Goal: Task Accomplishment & Management: Complete application form

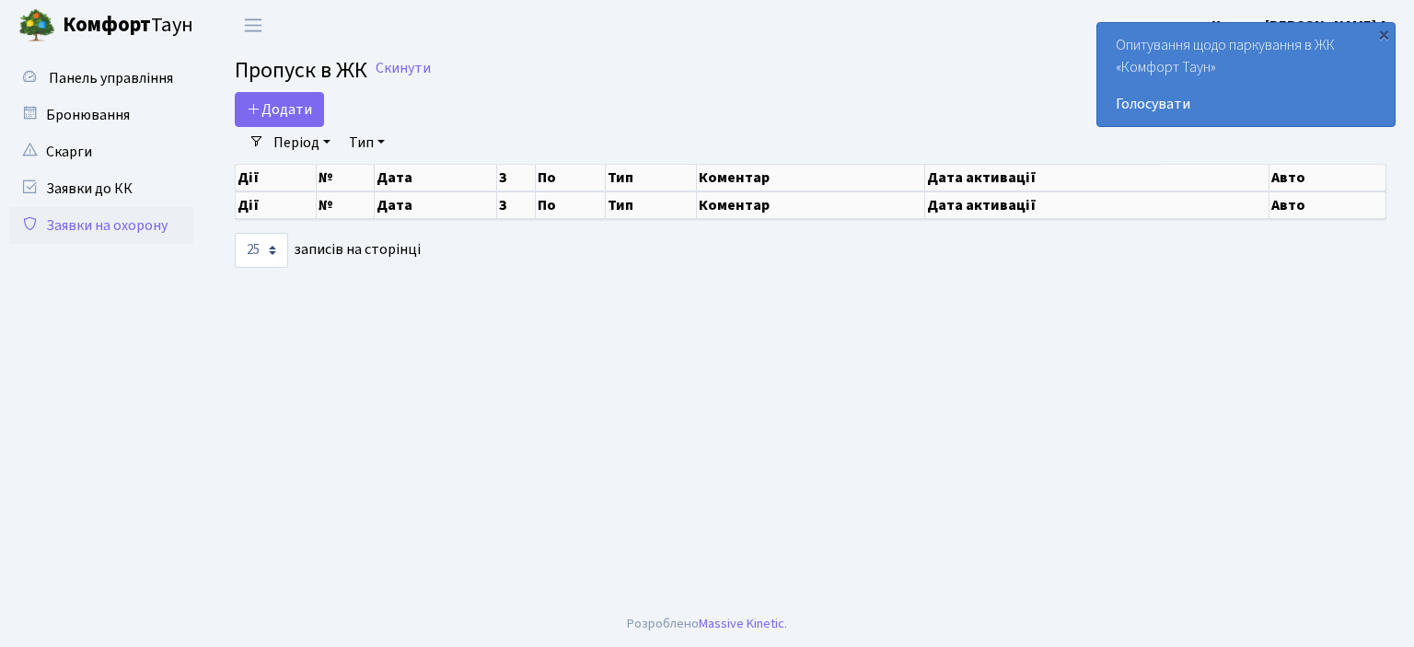
select select "25"
click at [284, 105] on span "Додати" at bounding box center [279, 109] width 65 height 20
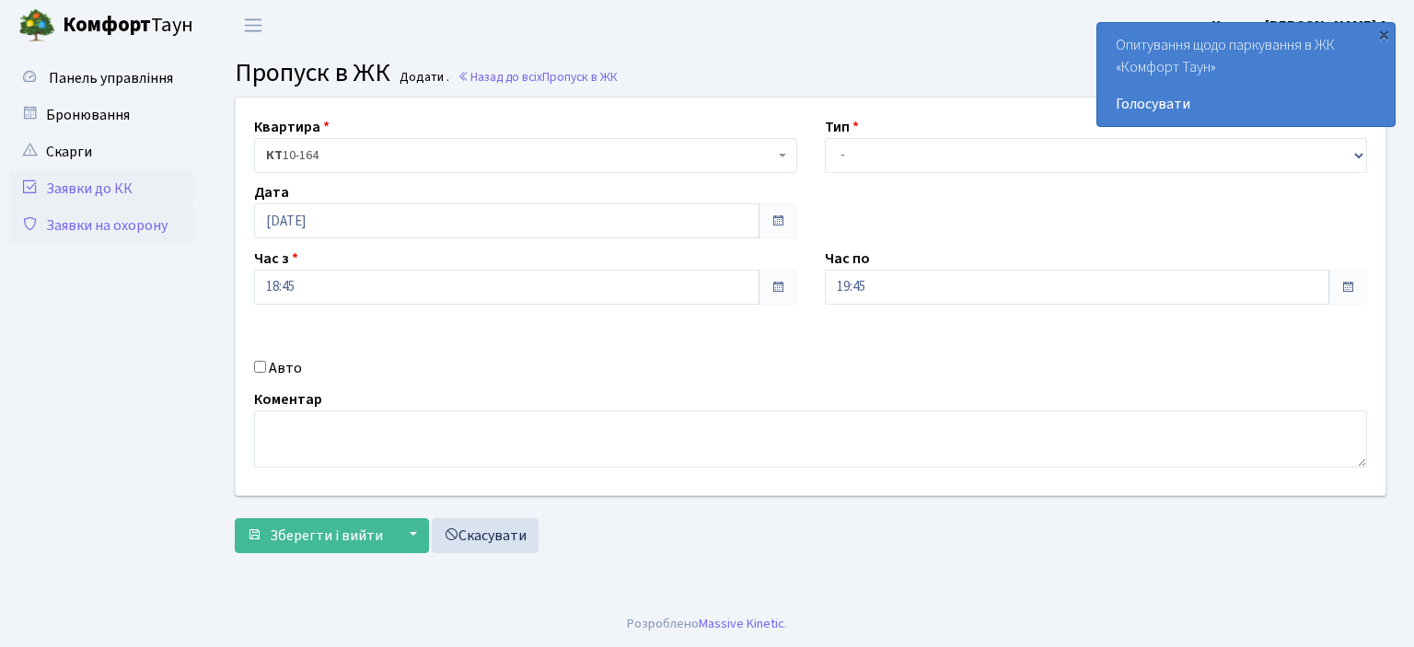
click at [127, 191] on link "Заявки до КК" at bounding box center [101, 188] width 184 height 37
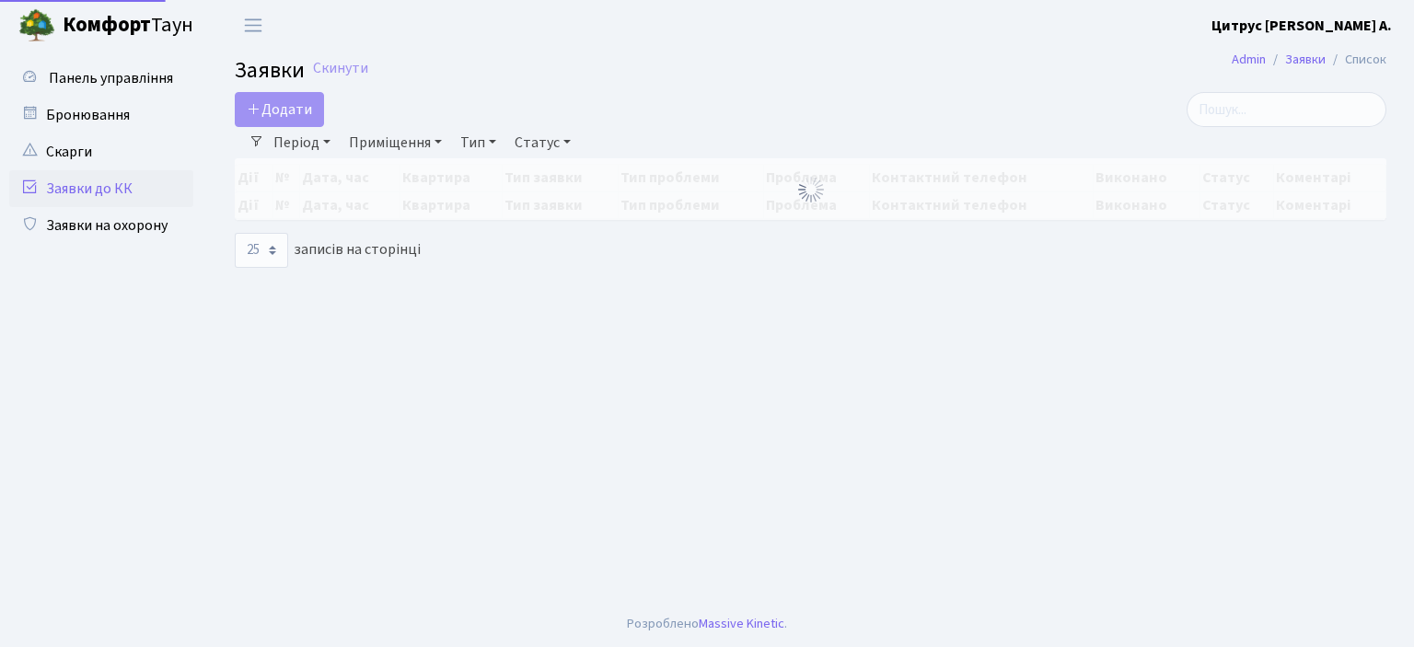
select select "25"
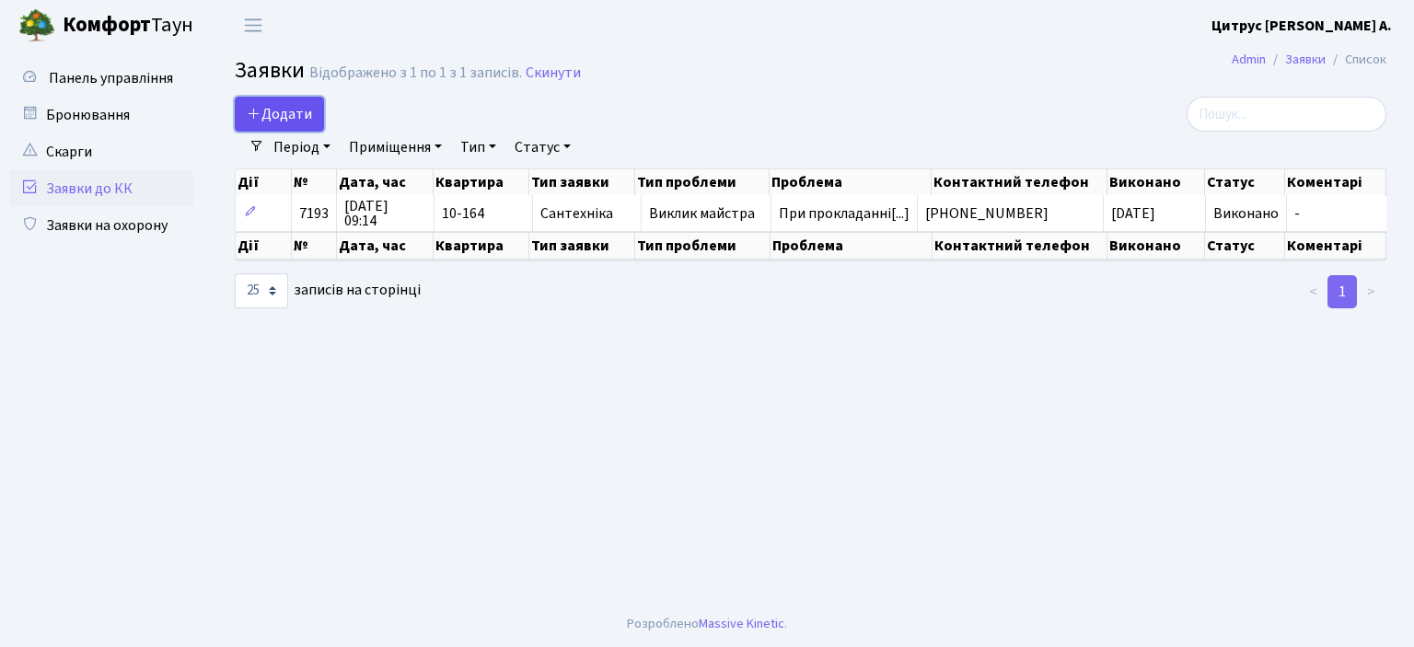
click at [274, 111] on span "Додати" at bounding box center [279, 114] width 65 height 20
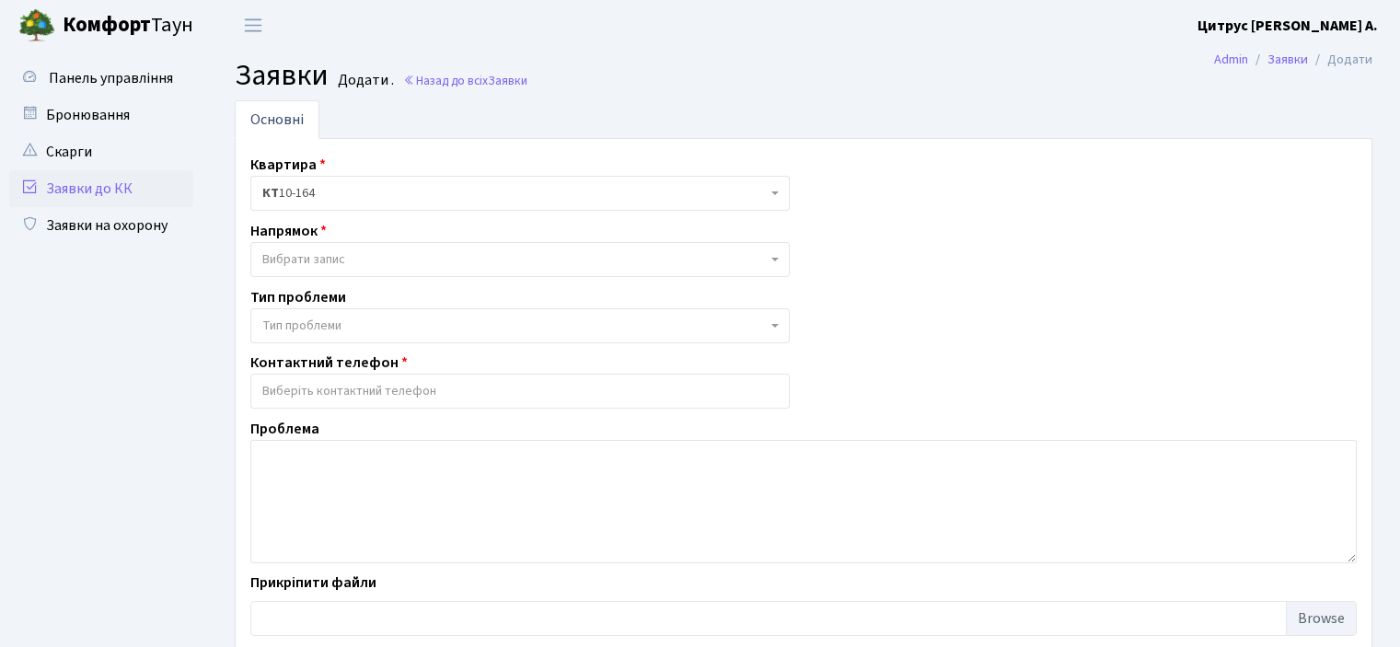
select select
click at [103, 226] on link "Заявки на охорону" at bounding box center [101, 225] width 184 height 37
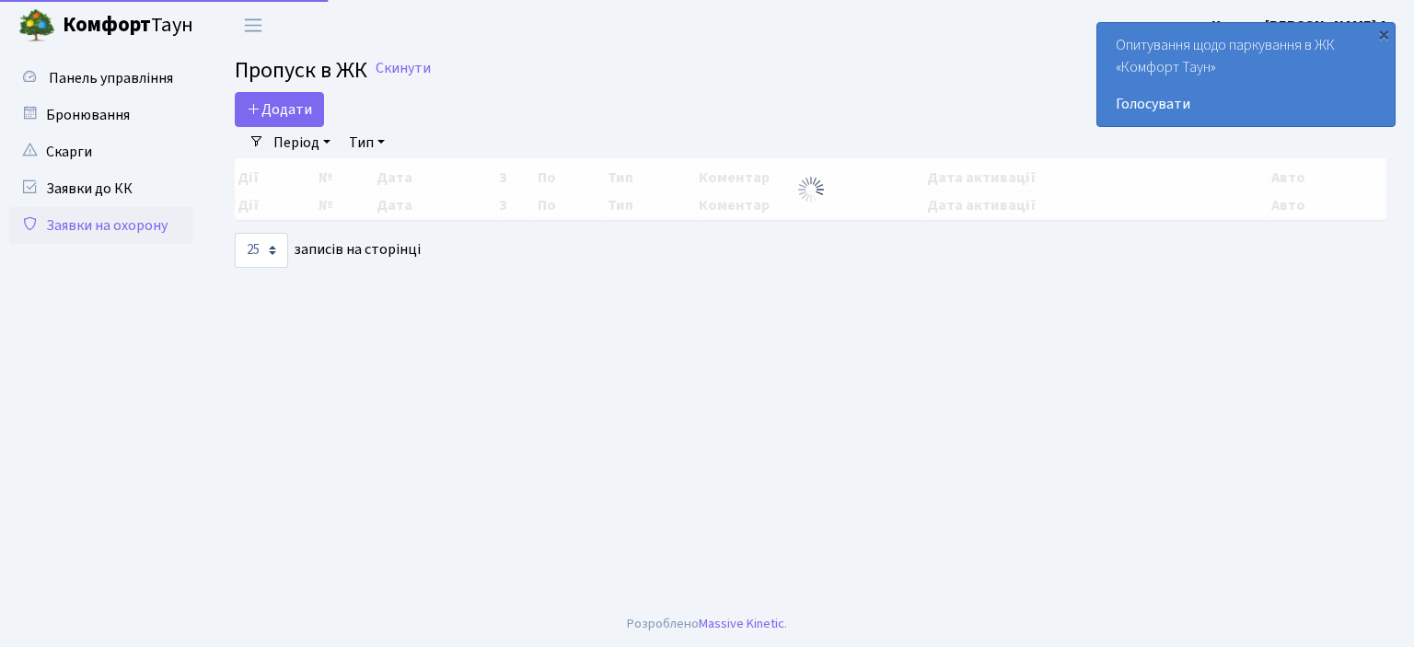
select select "25"
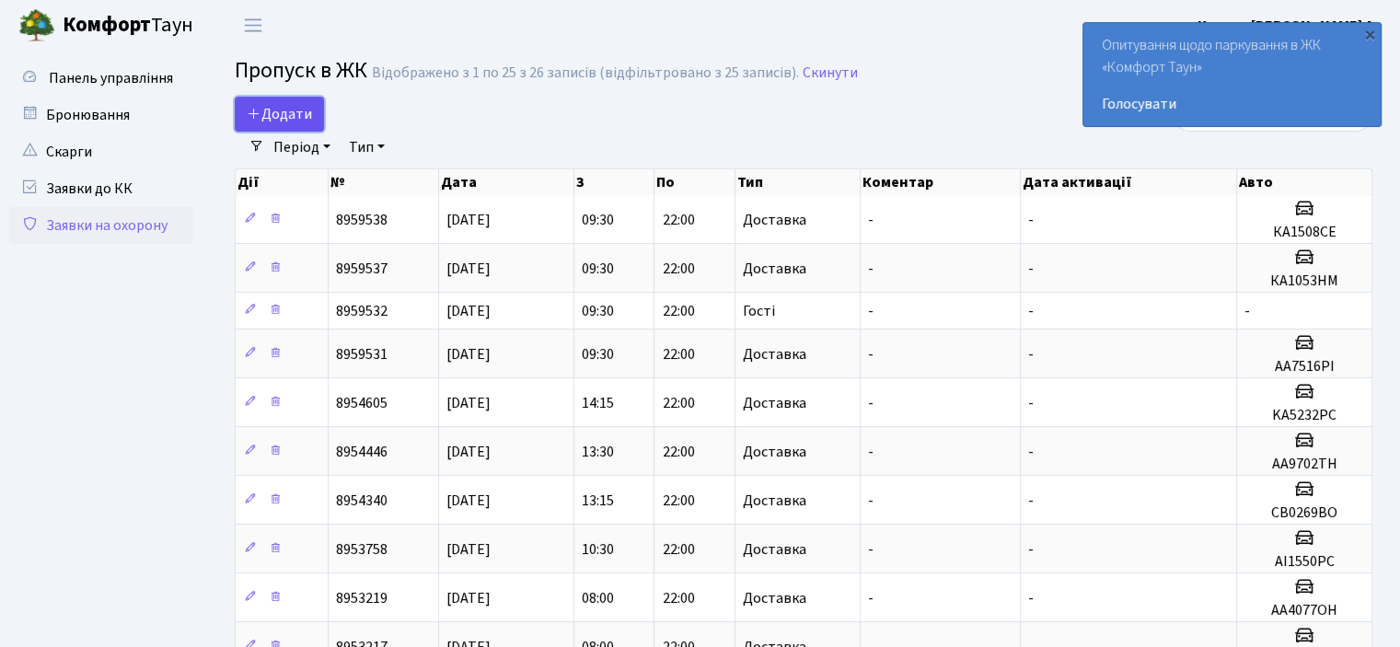
click at [262, 105] on span "Додати" at bounding box center [279, 114] width 65 height 20
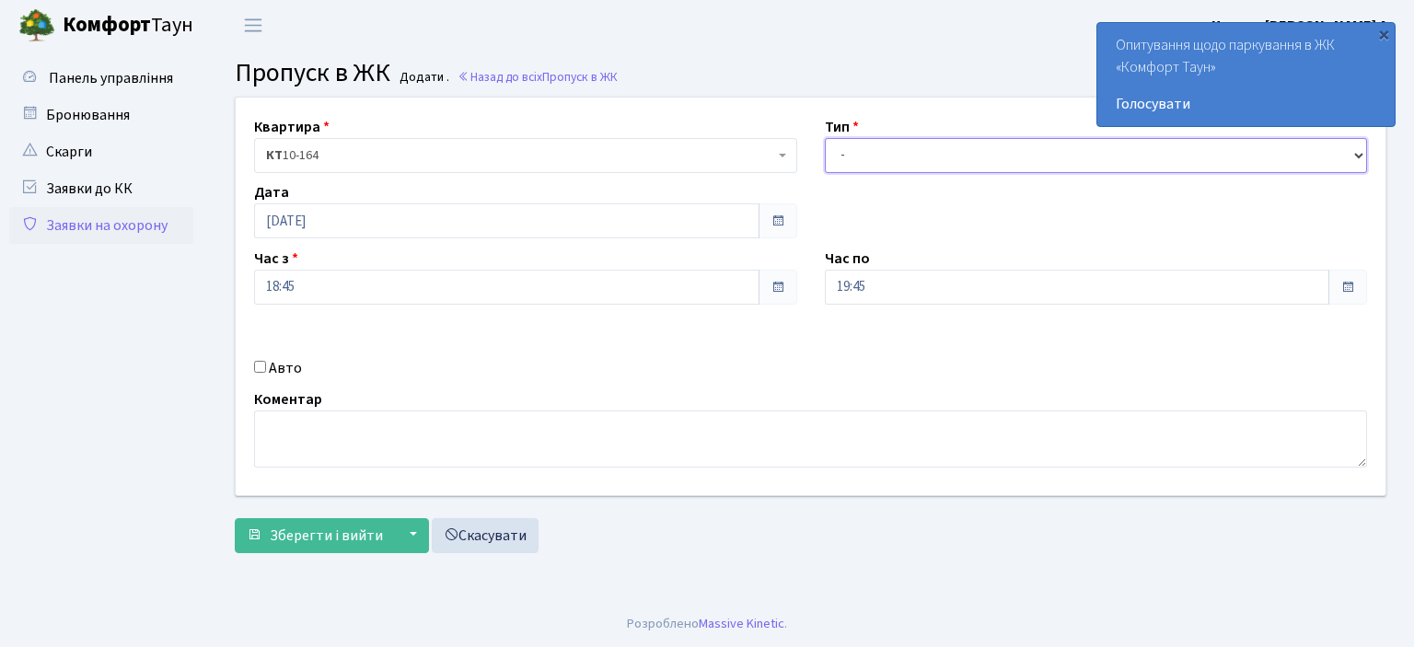
drag, startPoint x: 829, startPoint y: 152, endPoint x: 842, endPoint y: 158, distance: 14.4
click at [829, 152] on select "- Доставка Таксі Гості Сервіс" at bounding box center [1096, 155] width 543 height 35
select select "1"
click at [825, 138] on select "- Доставка Таксі Гості Сервіс" at bounding box center [1096, 155] width 543 height 35
click at [862, 280] on div "Час по 19:45" at bounding box center [1096, 276] width 571 height 57
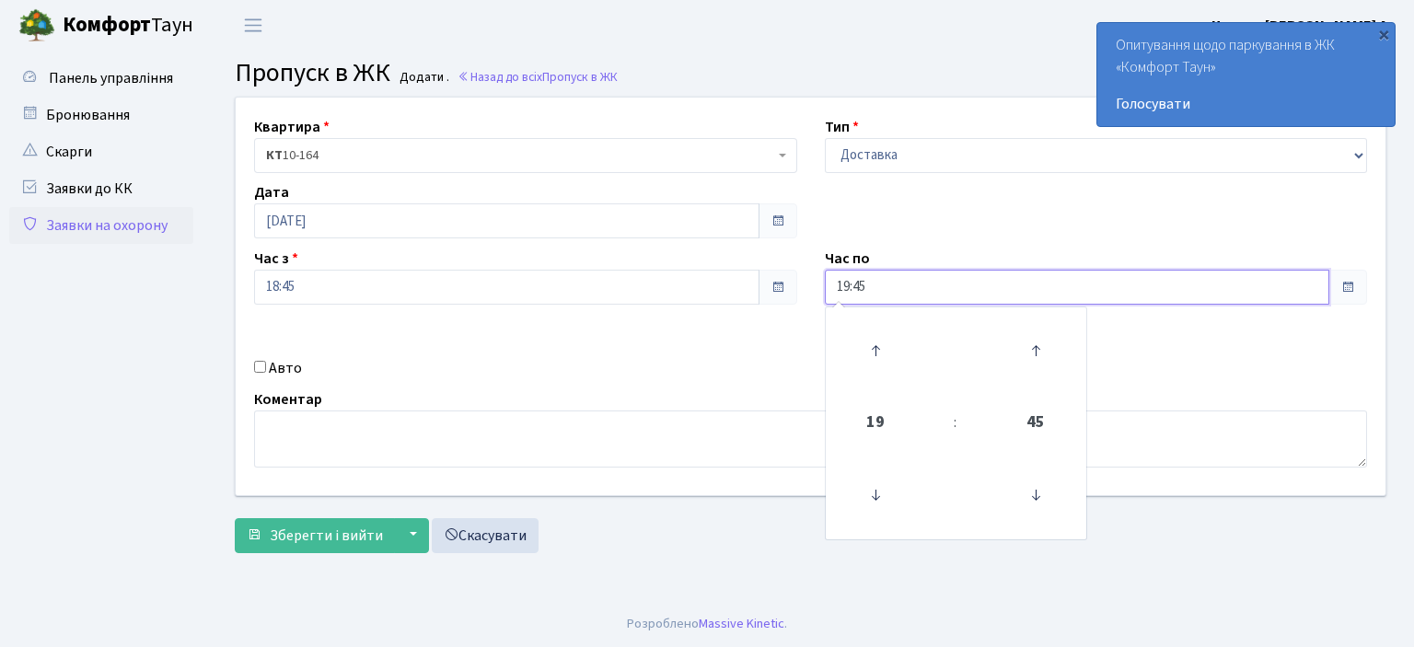
click at [860, 294] on input "19:45" at bounding box center [1077, 287] width 505 height 35
click at [860, 345] on icon at bounding box center [876, 351] width 50 height 50
type input "22:45"
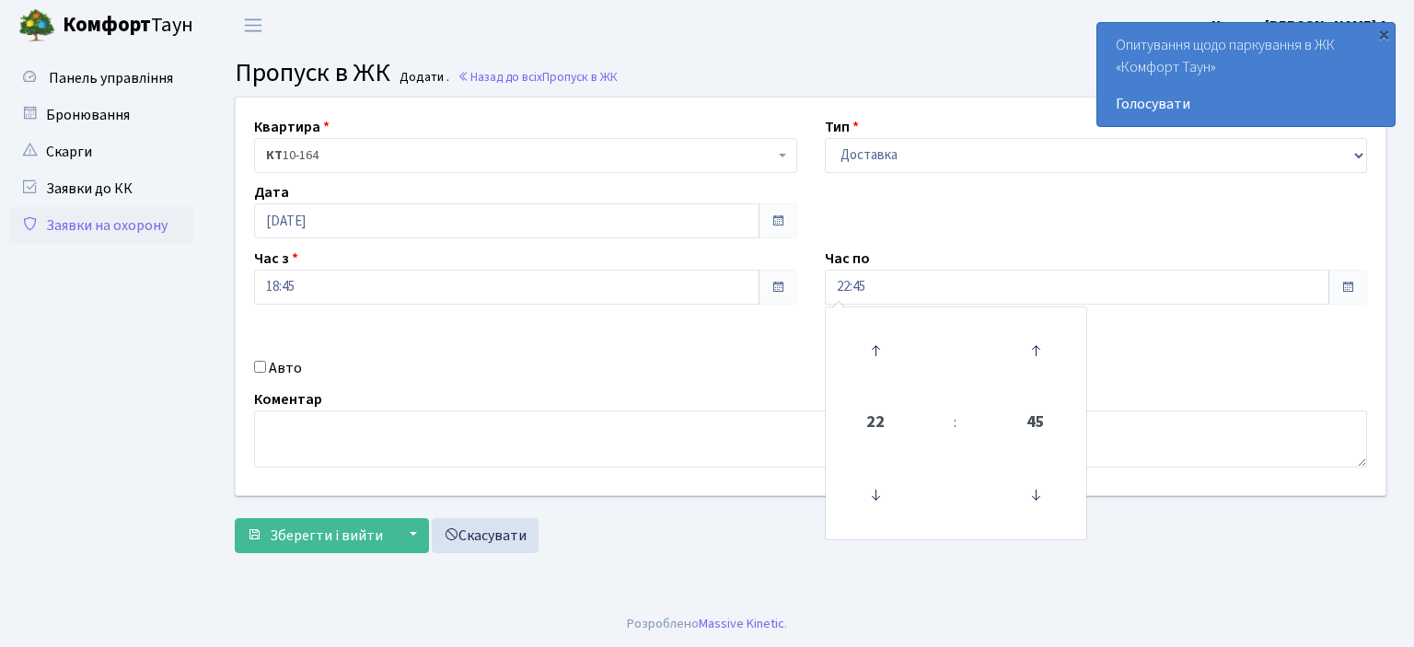
click at [258, 365] on input "Авто" at bounding box center [260, 367] width 12 height 12
checkbox input "true"
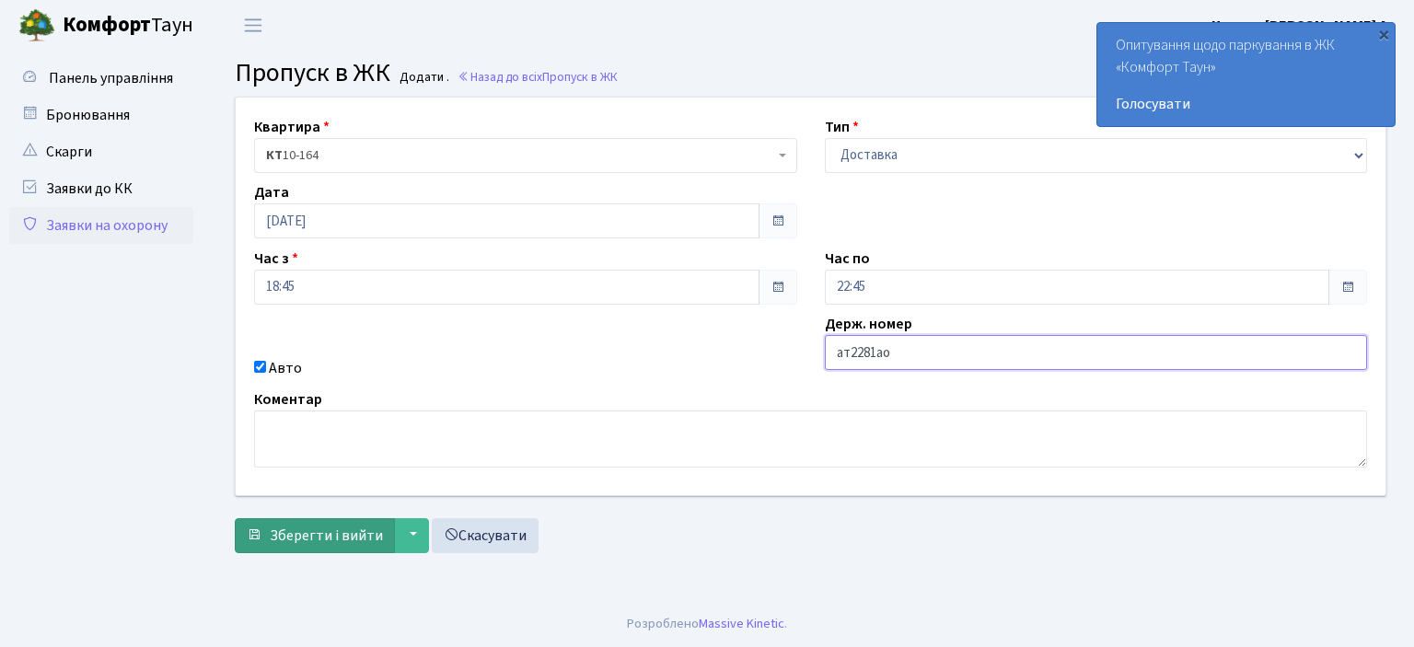
type input "ат2281ао"
click at [319, 533] on span "Зберегти і вийти" at bounding box center [326, 536] width 113 height 20
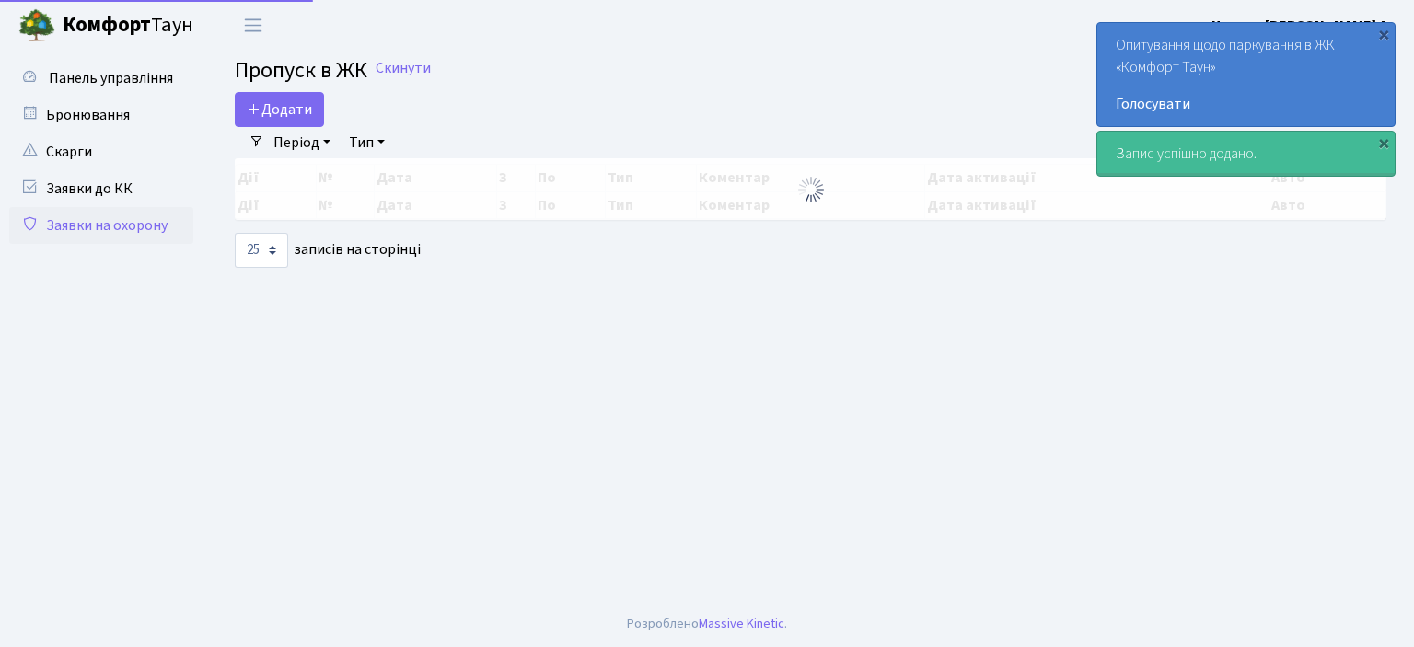
select select "25"
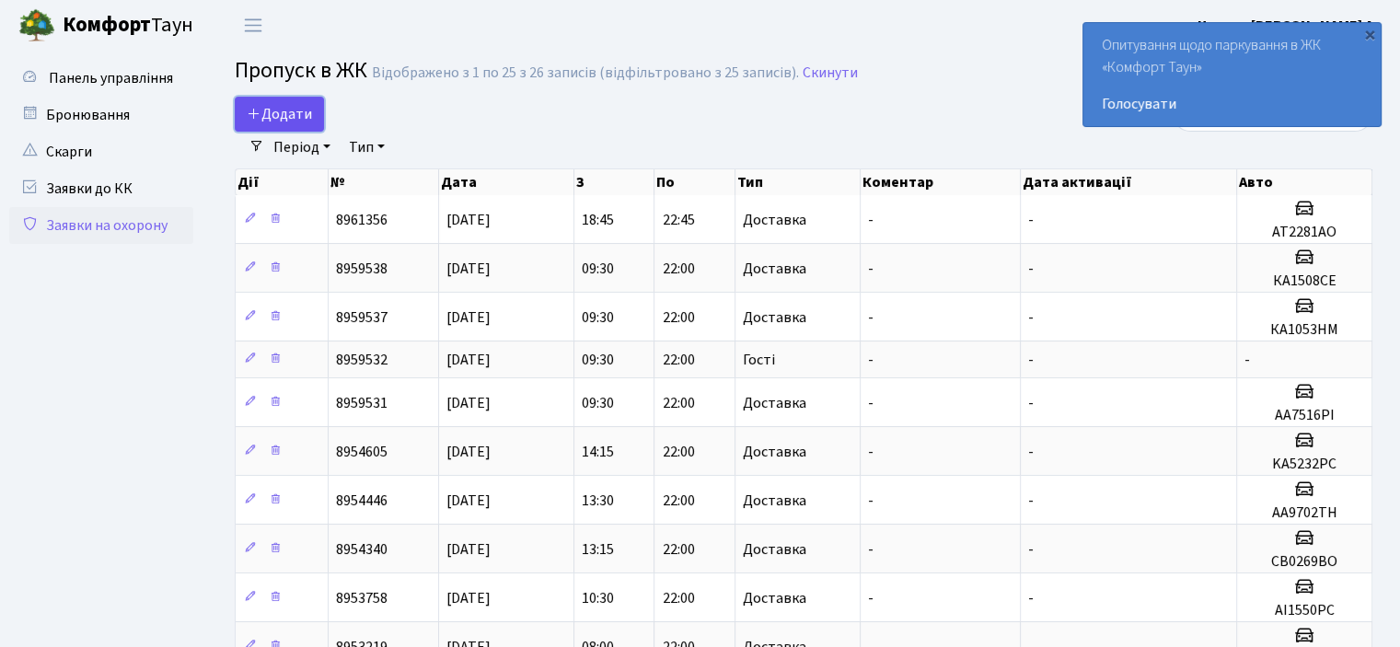
click at [253, 111] on icon at bounding box center [254, 113] width 15 height 15
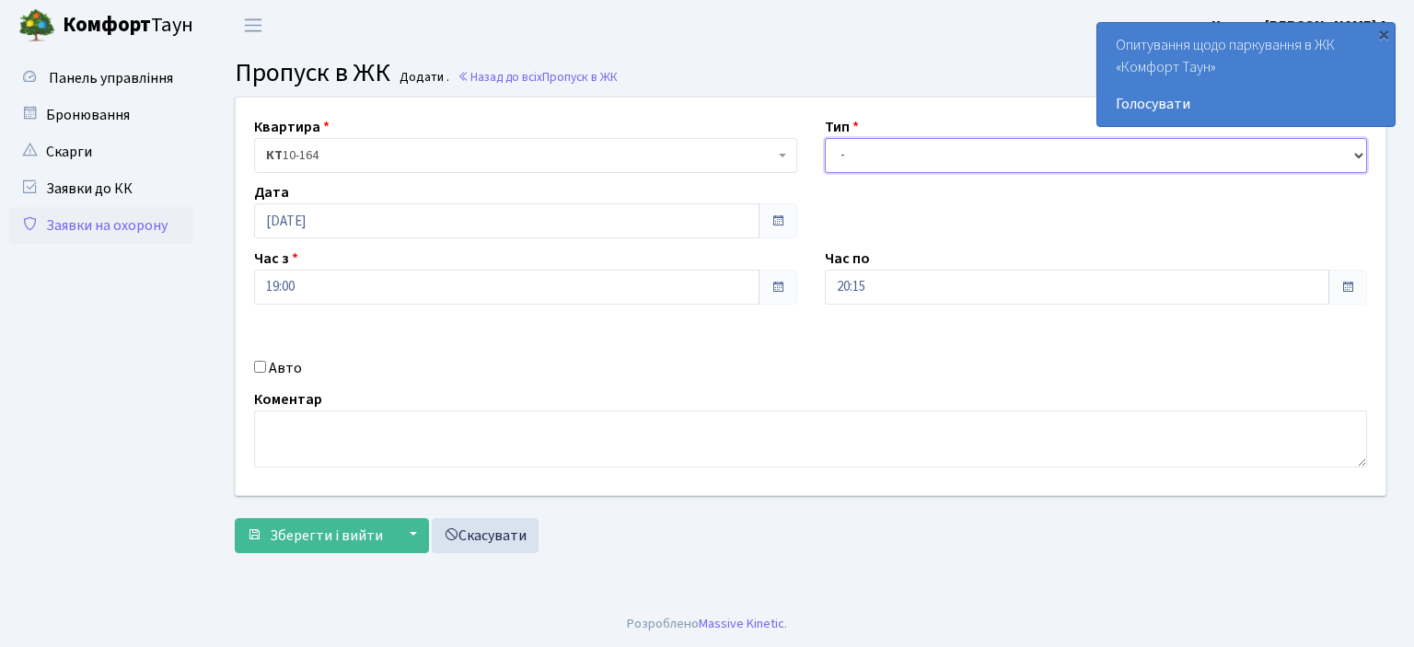
drag, startPoint x: 839, startPoint y: 144, endPoint x: 849, endPoint y: 156, distance: 15.8
click at [839, 144] on select "- Доставка Таксі Гості Сервіс" at bounding box center [1096, 155] width 543 height 35
select select "1"
click at [825, 138] on select "- Доставка Таксі Гості Сервіс" at bounding box center [1096, 155] width 543 height 35
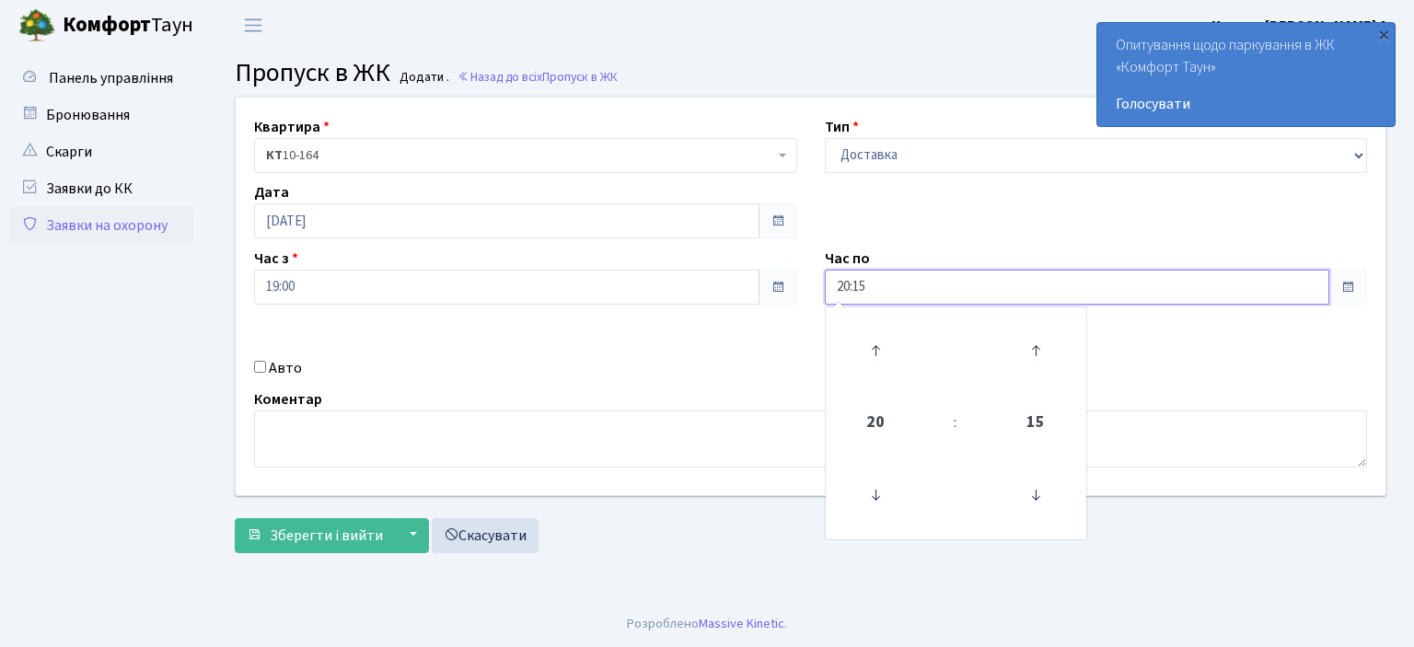
drag, startPoint x: 873, startPoint y: 290, endPoint x: 873, endPoint y: 312, distance: 22.1
click at [873, 290] on input "20:15" at bounding box center [1077, 287] width 505 height 35
click at [875, 354] on icon at bounding box center [876, 351] width 50 height 50
type input "22:15"
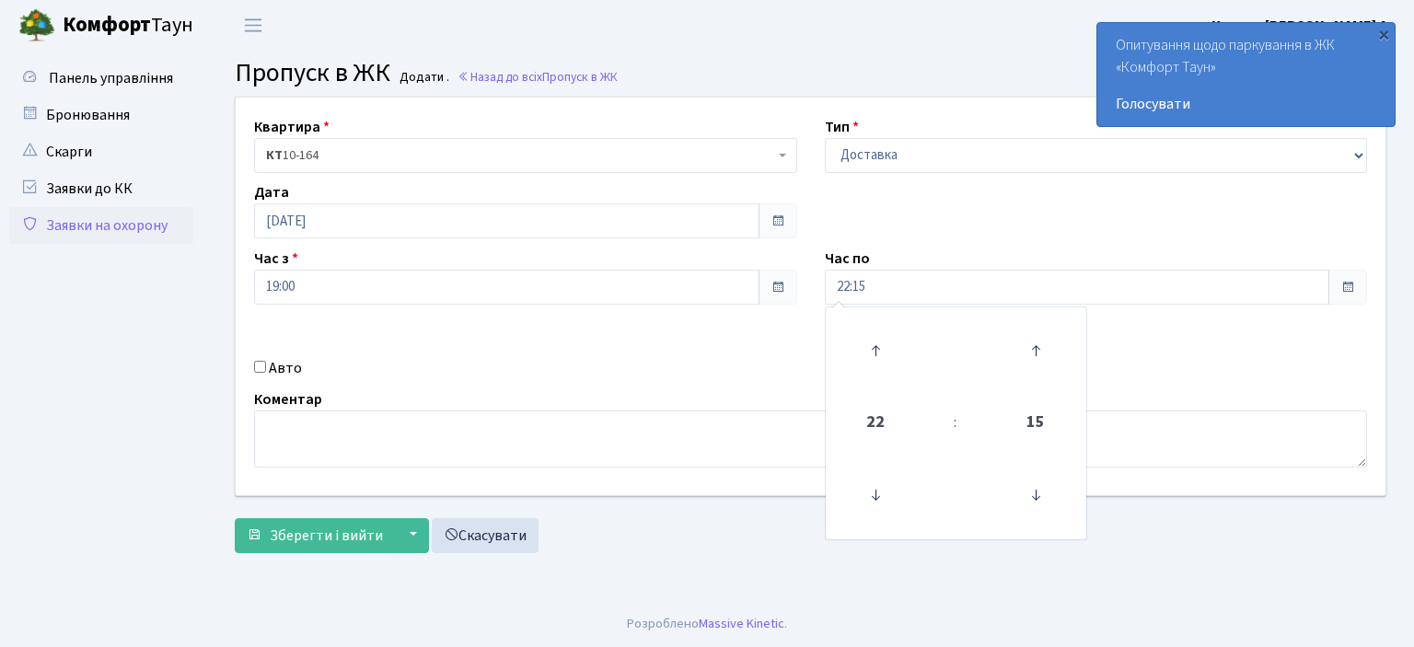
click at [265, 370] on input "Авто" at bounding box center [260, 367] width 12 height 12
checkbox input "true"
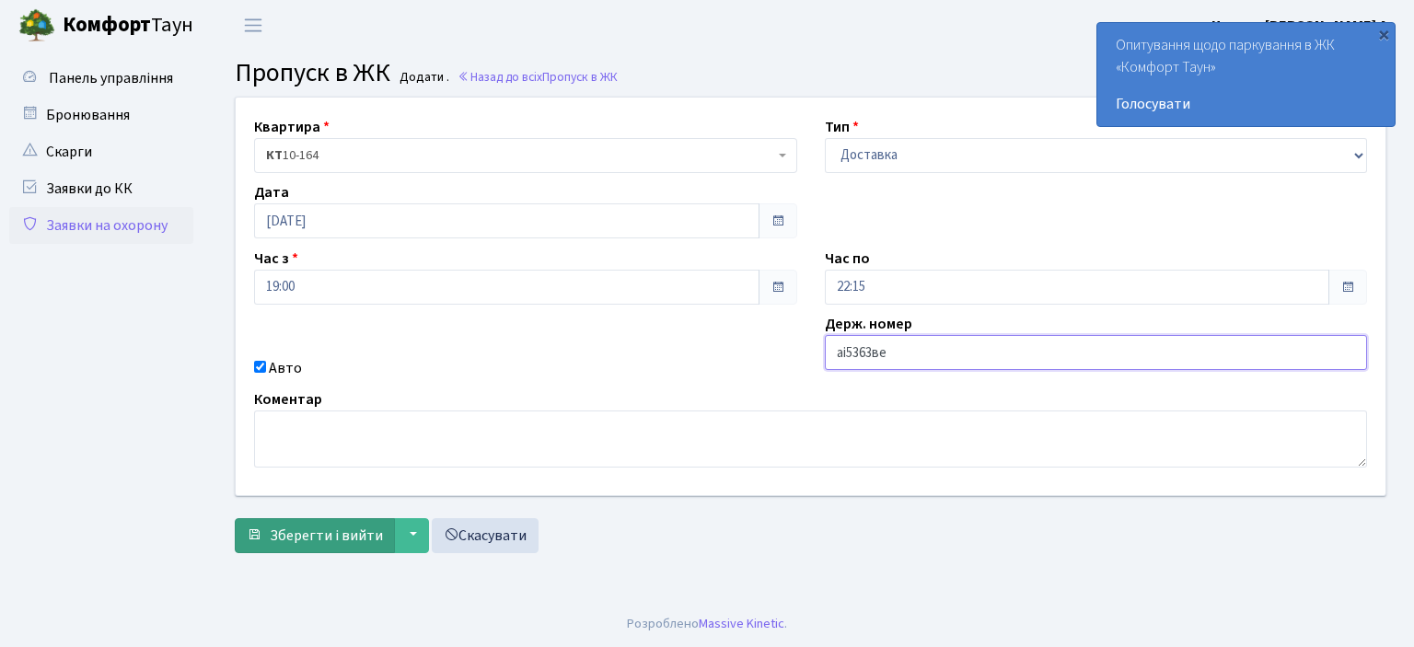
type input "аі5363ве"
click at [361, 538] on span "Зберегти і вийти" at bounding box center [326, 536] width 113 height 20
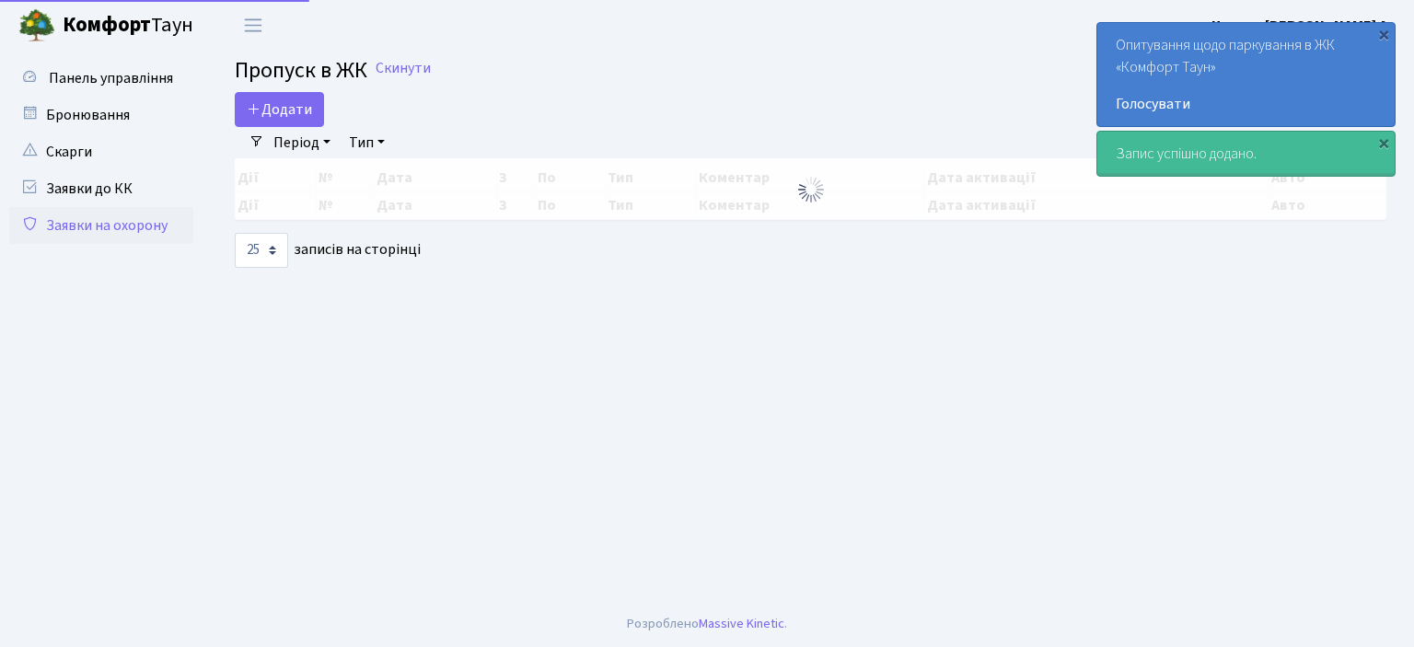
select select "25"
